Goal: Task Accomplishment & Management: Use online tool/utility

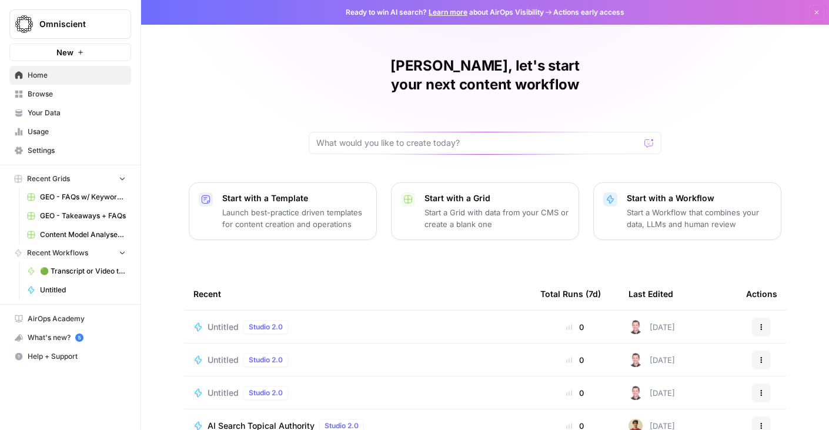
click at [393, 137] on input "text" at bounding box center [477, 143] width 323 height 12
type input "brief"
click at [362, 137] on input "brief" at bounding box center [473, 143] width 314 height 12
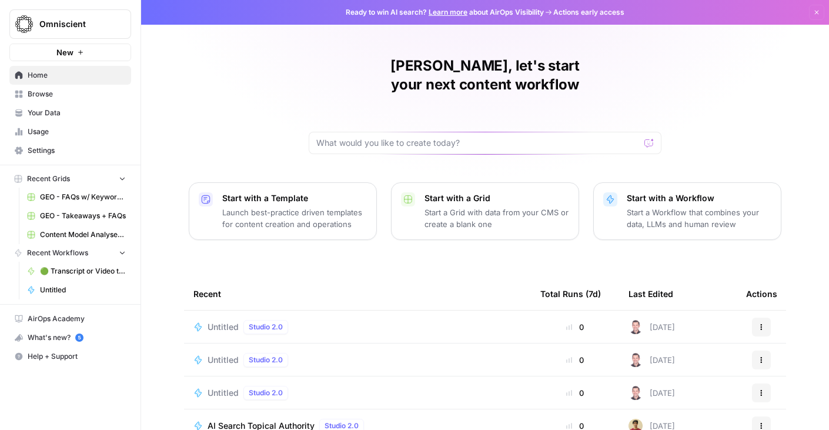
click at [54, 93] on span "Browse" at bounding box center [77, 94] width 98 height 11
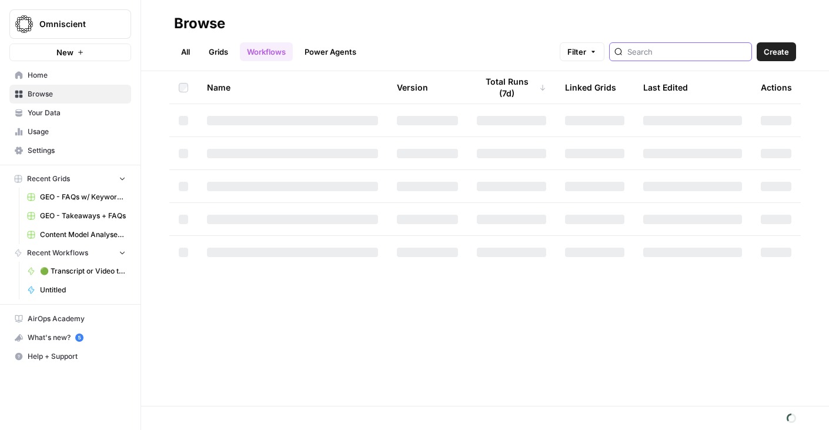
click at [682, 55] on input "search" at bounding box center [686, 52] width 119 height 12
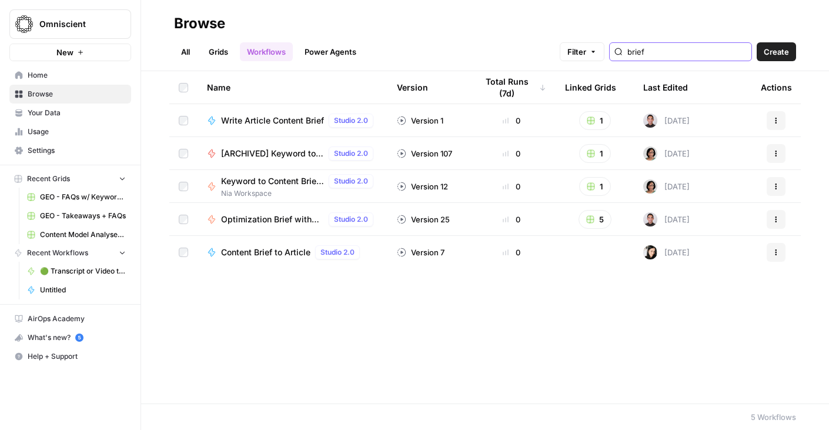
type input "brief"
click at [246, 182] on span "Keyword to Content Brief - Simplified" at bounding box center [272, 181] width 103 height 12
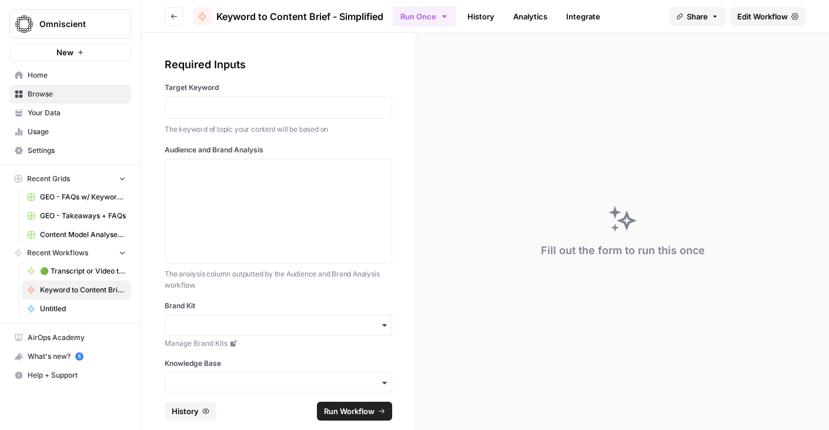
scroll to position [76, 0]
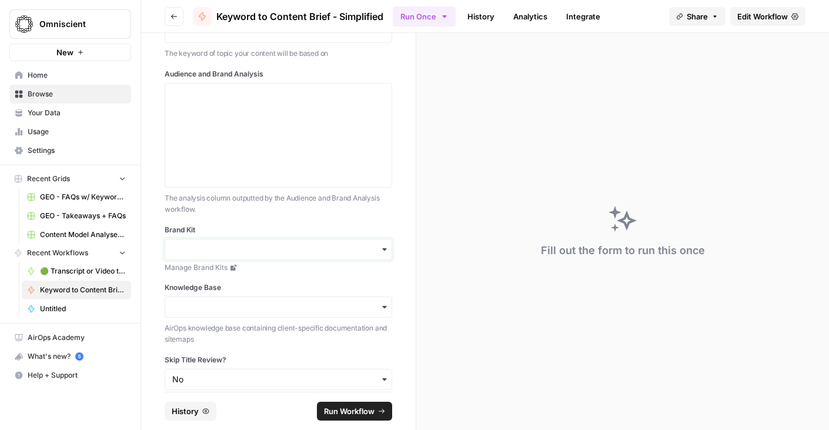
click at [242, 253] on input "Brand Kit" at bounding box center [278, 249] width 212 height 12
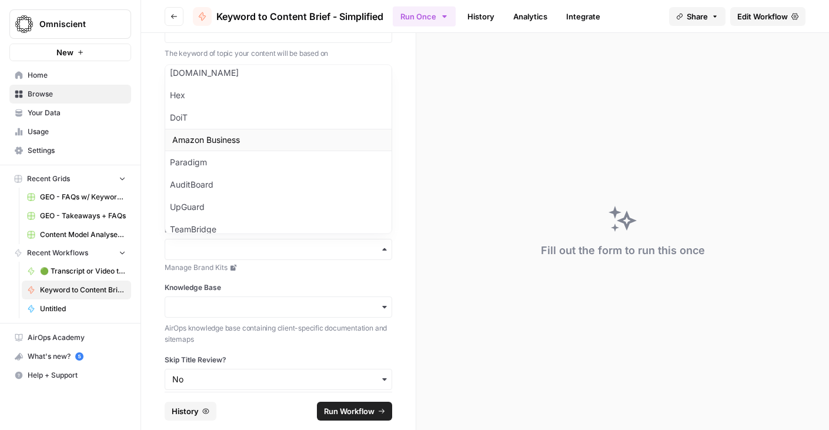
scroll to position [0, 0]
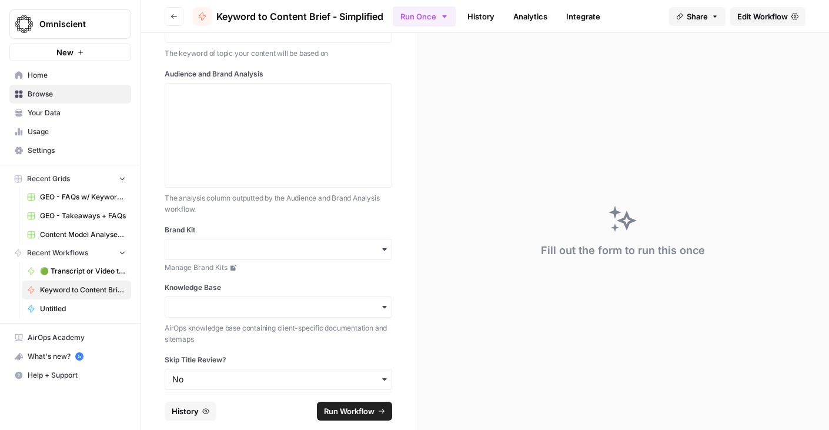
click at [398, 58] on div "Required Inputs Target Keyword The keyword of topic your content will be based …" at bounding box center [278, 212] width 275 height 359
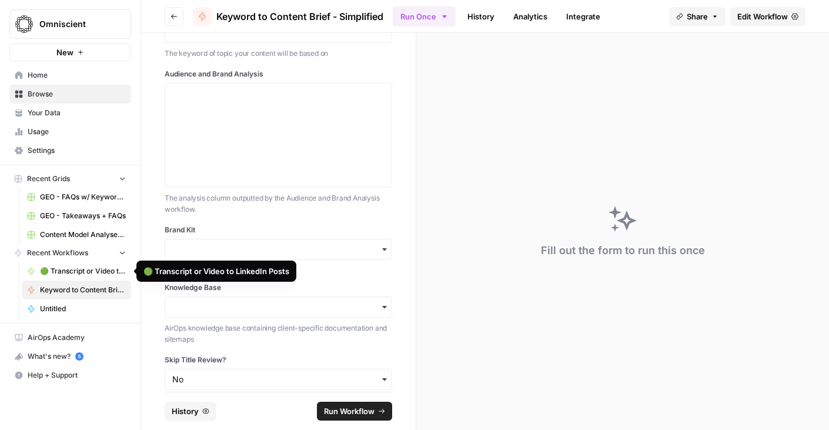
click at [51, 111] on span "Your Data" at bounding box center [77, 113] width 98 height 11
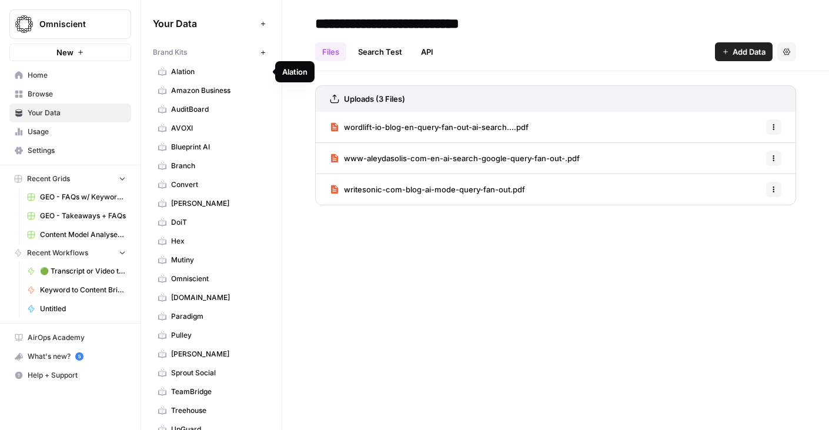
click at [208, 81] on link "Amazon Business" at bounding box center [211, 90] width 117 height 19
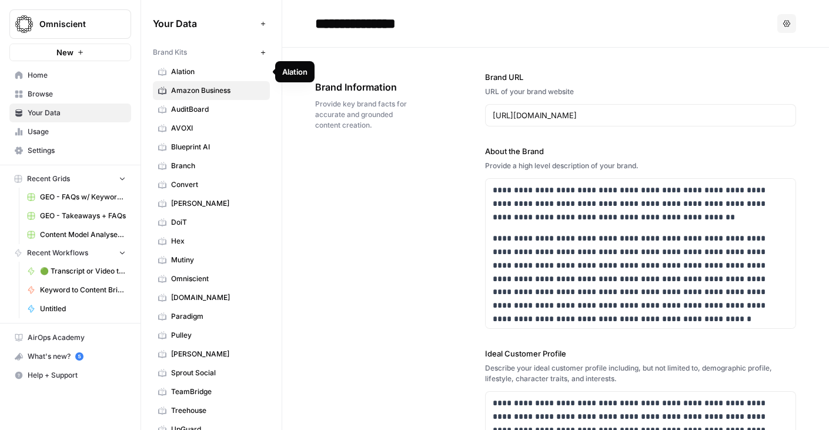
click at [200, 72] on span "Alation" at bounding box center [217, 71] width 93 height 11
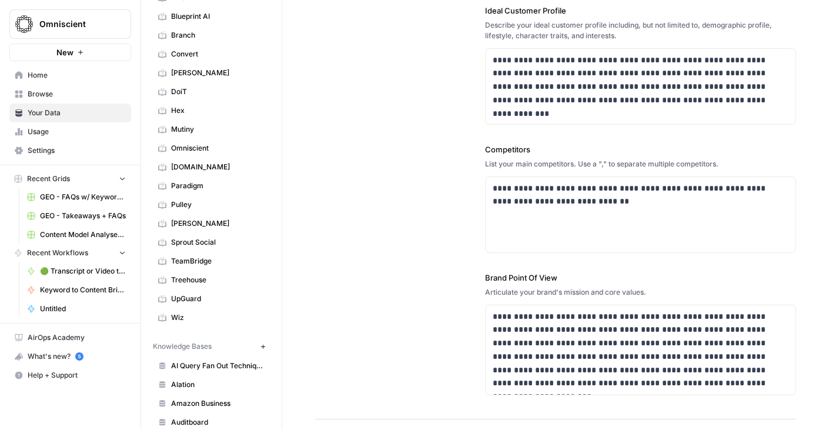
scroll to position [294, 0]
